Goal: Information Seeking & Learning: Check status

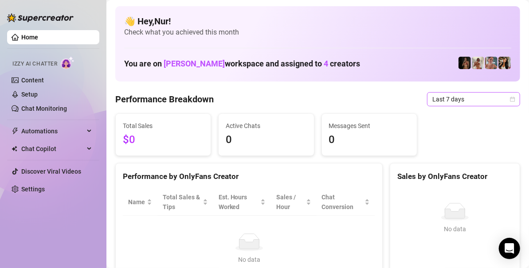
click at [466, 97] on span "Last 7 days" at bounding box center [474, 99] width 83 height 13
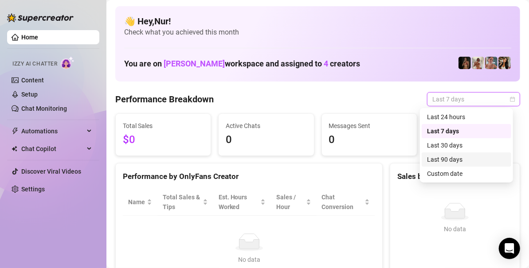
click at [446, 164] on div "Last 90 days" at bounding box center [466, 160] width 79 height 10
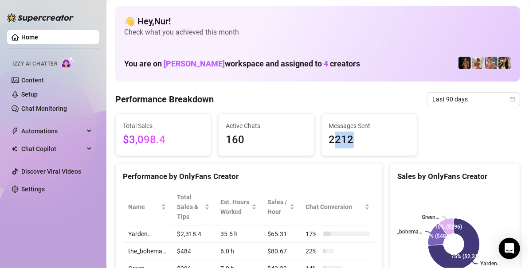
drag, startPoint x: 352, startPoint y: 141, endPoint x: 330, endPoint y: 147, distance: 23.0
click at [330, 147] on span "2212" at bounding box center [369, 140] width 81 height 17
click at [272, 144] on span "160" at bounding box center [266, 140] width 81 height 17
drag, startPoint x: 253, startPoint y: 141, endPoint x: 221, endPoint y: 142, distance: 32.4
click at [221, 142] on div "Active Chats 160" at bounding box center [266, 135] width 95 height 42
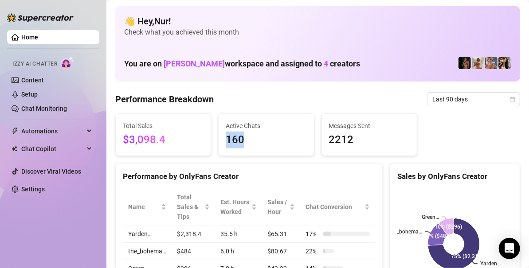
click at [221, 142] on div "Active Chats 160" at bounding box center [266, 135] width 95 height 42
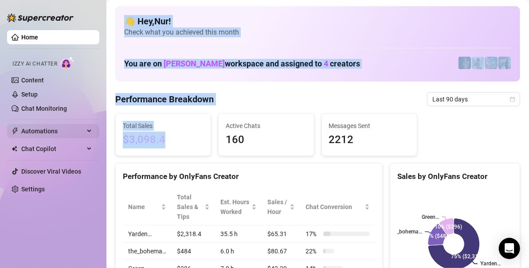
drag, startPoint x: 178, startPoint y: 138, endPoint x: 76, endPoint y: 138, distance: 102.1
click at [76, 138] on div "Home Izzy AI Chatter Content Setup Chat Monitoring Automations Chat Copilot Dis…" at bounding box center [264, 134] width 529 height 268
click at [183, 128] on span "Total Sales" at bounding box center [163, 126] width 81 height 10
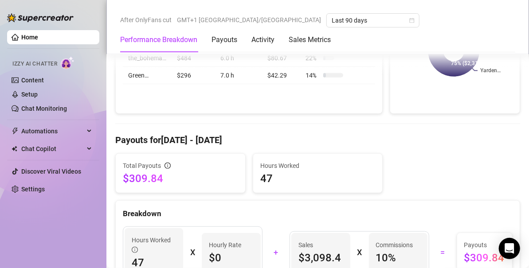
scroll to position [222, 0]
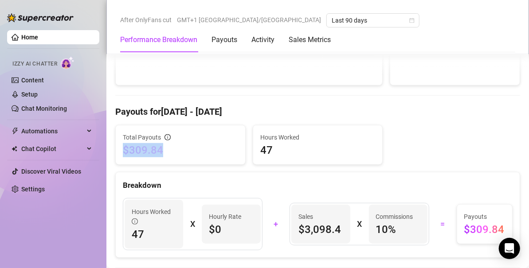
drag, startPoint x: 173, startPoint y: 151, endPoint x: 115, endPoint y: 150, distance: 57.3
click at [116, 150] on div "Total Payouts $309.84" at bounding box center [181, 145] width 130 height 39
click at [131, 148] on span "$309.84" at bounding box center [180, 150] width 115 height 14
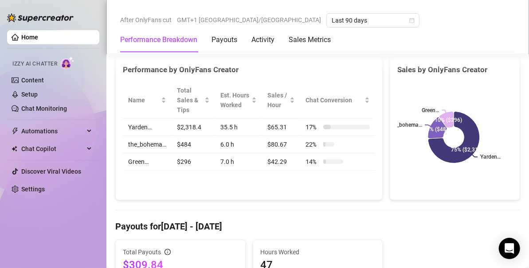
scroll to position [0, 0]
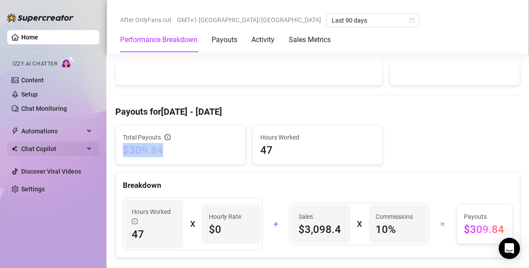
drag, startPoint x: 176, startPoint y: 146, endPoint x: 79, endPoint y: 145, distance: 97.2
click at [64, 148] on div "Home Izzy AI Chatter Content Setup Chat Monitoring Automations Chat Copilot Dis…" at bounding box center [264, 134] width 529 height 268
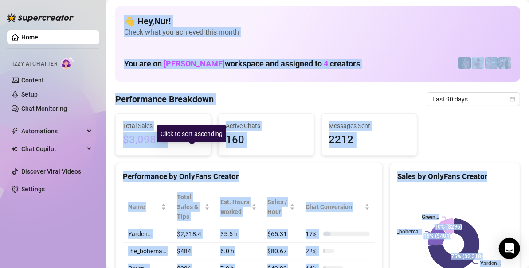
click at [168, 138] on span "$3,098.4" at bounding box center [163, 140] width 81 height 17
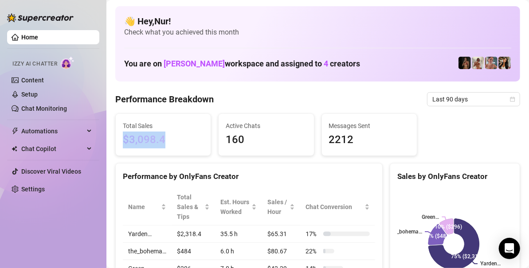
drag, startPoint x: 164, startPoint y: 137, endPoint x: 122, endPoint y: 138, distance: 42.2
click at [122, 138] on div "Total Sales $3,098.4" at bounding box center [163, 135] width 95 height 42
click at [143, 135] on span "$3,098.4" at bounding box center [163, 140] width 81 height 17
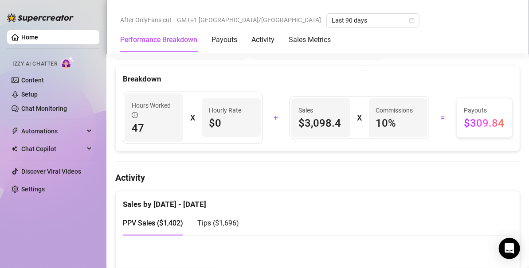
scroll to position [311, 0]
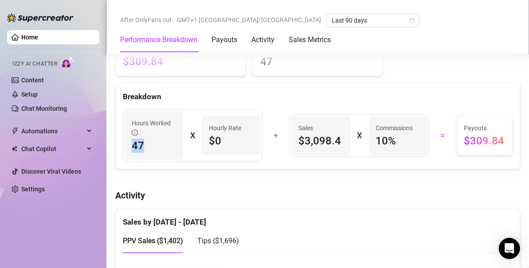
drag, startPoint x: 151, startPoint y: 140, endPoint x: 131, endPoint y: 144, distance: 20.3
click at [132, 144] on span "47" at bounding box center [154, 146] width 44 height 14
click at [133, 142] on span "47" at bounding box center [154, 146] width 44 height 14
drag, startPoint x: 296, startPoint y: 139, endPoint x: 332, endPoint y: 138, distance: 36.4
click at [332, 138] on span "$3,098.4" at bounding box center [321, 141] width 44 height 14
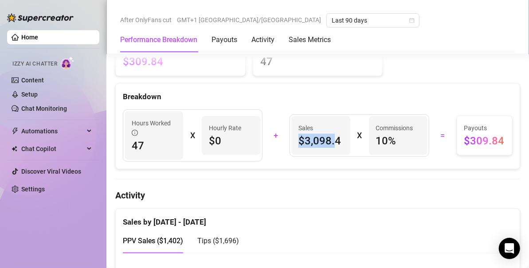
drag, startPoint x: 332, startPoint y: 138, endPoint x: 363, endPoint y: 141, distance: 30.3
click at [332, 138] on span "$3,098.4" at bounding box center [321, 141] width 44 height 14
drag, startPoint x: 387, startPoint y: 141, endPoint x: 377, endPoint y: 148, distance: 12.7
click at [376, 145] on span "10 %" at bounding box center [398, 141] width 44 height 14
click at [382, 150] on div "Commissions 10 %" at bounding box center [398, 135] width 59 height 39
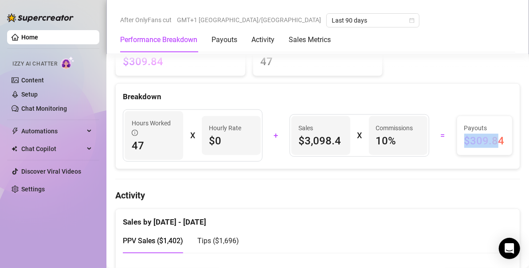
drag, startPoint x: 491, startPoint y: 138, endPoint x: 459, endPoint y: 138, distance: 32.0
click at [465, 138] on span "$309.84" at bounding box center [485, 141] width 41 height 14
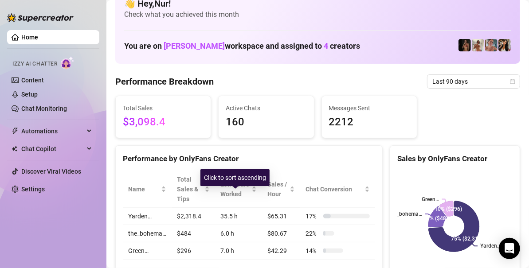
scroll to position [0, 0]
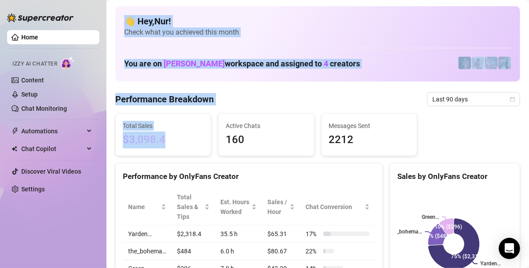
drag, startPoint x: 174, startPoint y: 137, endPoint x: 106, endPoint y: 135, distance: 68.4
click at [106, 135] on div "Home Izzy AI Chatter Content Setup Chat Monitoring Automations Chat Copilot Dis…" at bounding box center [264, 134] width 529 height 268
click at [126, 130] on span "Total Sales" at bounding box center [163, 126] width 81 height 10
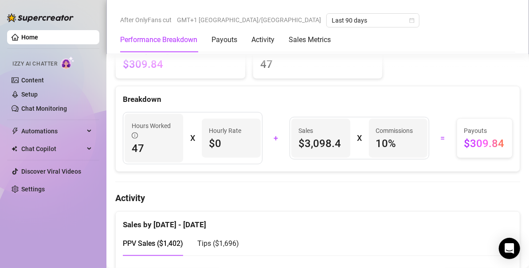
scroll to position [399, 0]
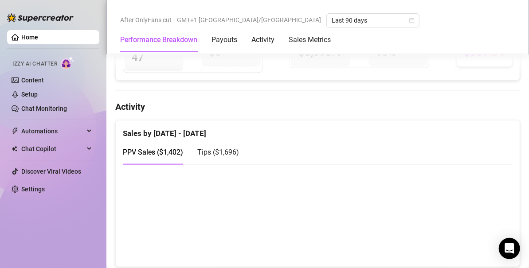
click at [395, 185] on canvas at bounding box center [314, 215] width 383 height 89
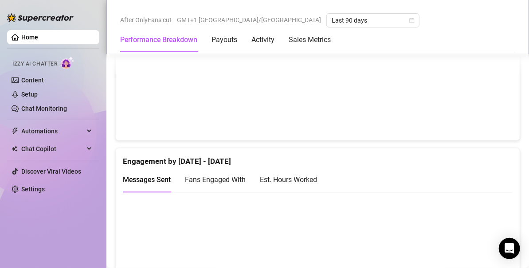
scroll to position [469, 0]
